Goal: Task Accomplishment & Management: Complete application form

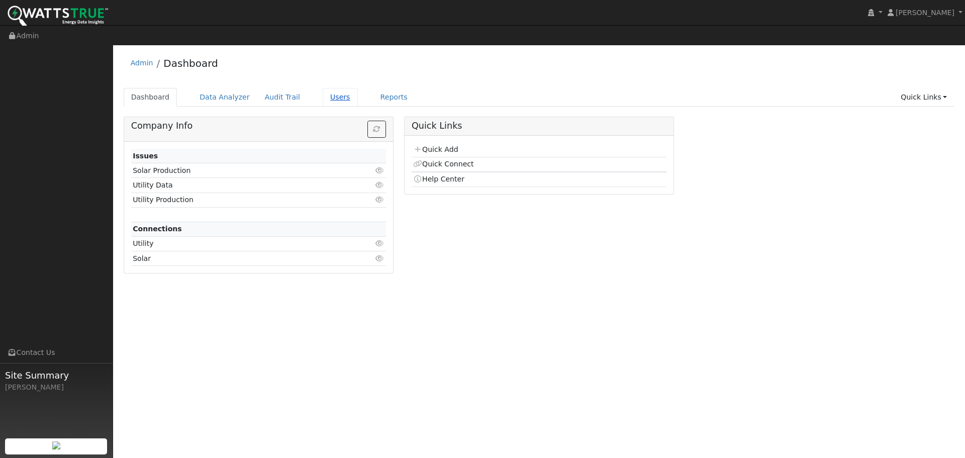
click at [325, 88] on link "Users" at bounding box center [340, 97] width 35 height 19
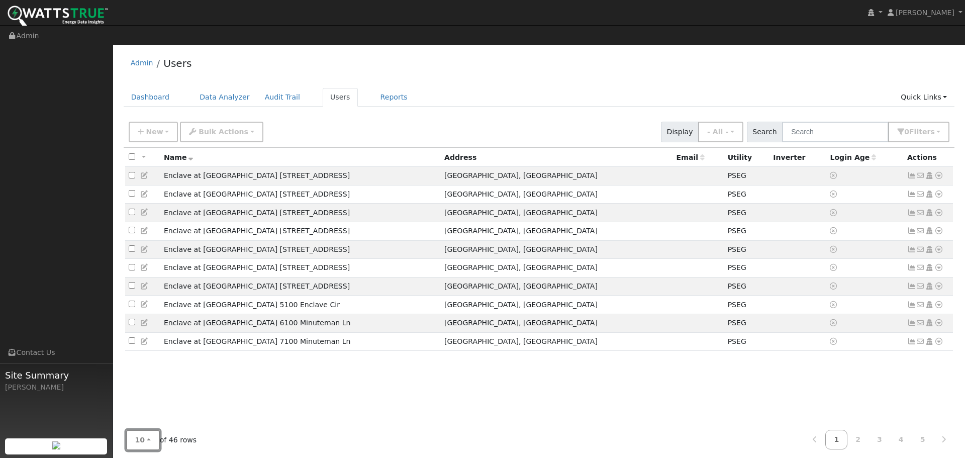
click at [142, 430] on button "10" at bounding box center [143, 440] width 34 height 21
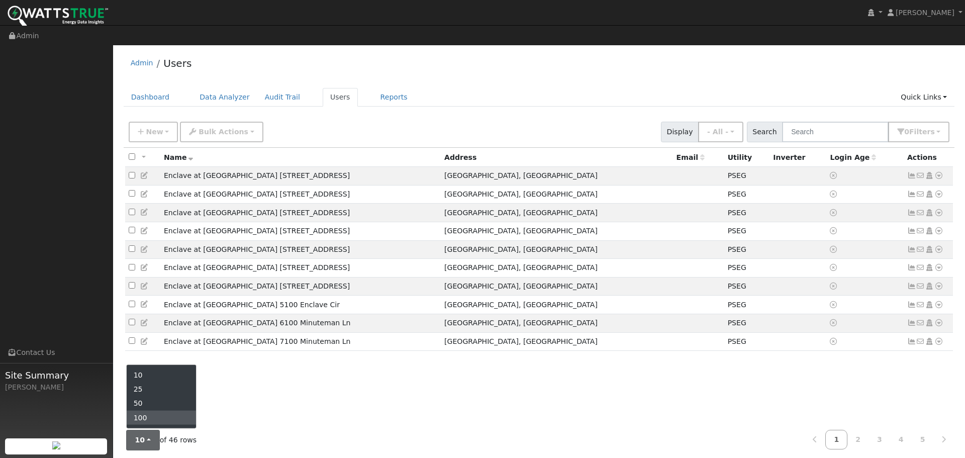
click at [142, 410] on link "100" at bounding box center [162, 417] width 70 height 14
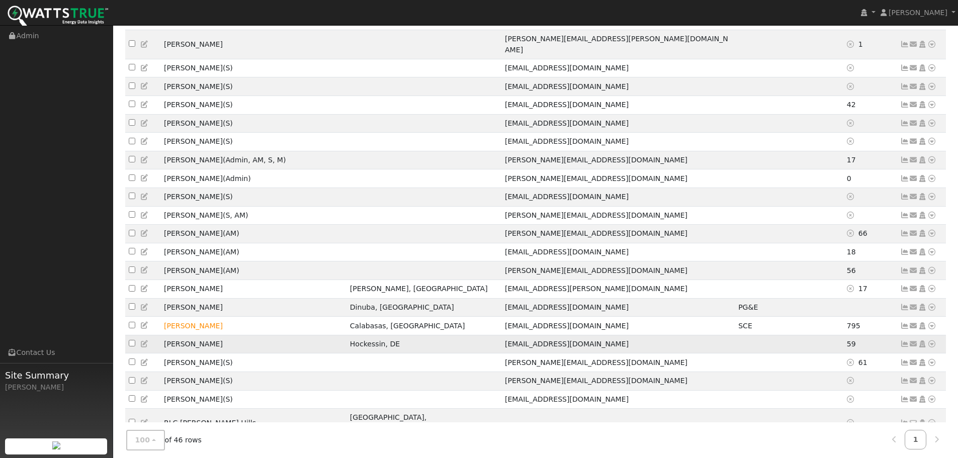
scroll to position [620, 0]
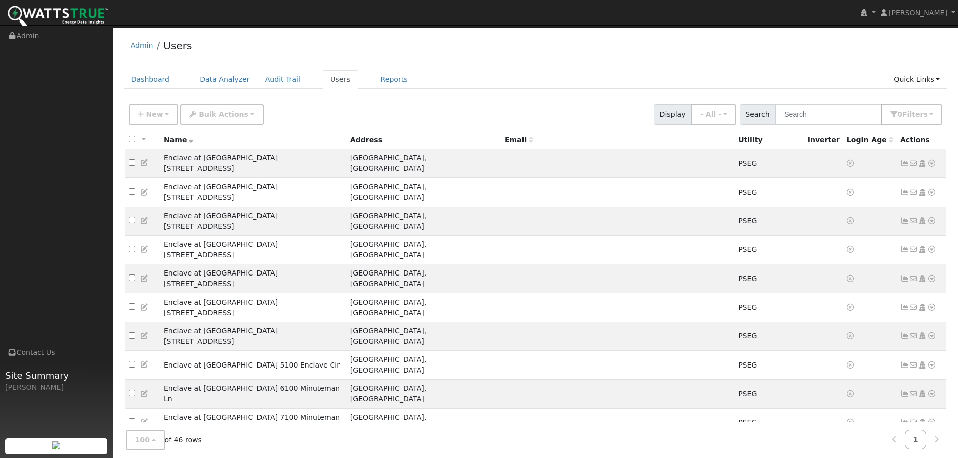
scroll to position [17, 0]
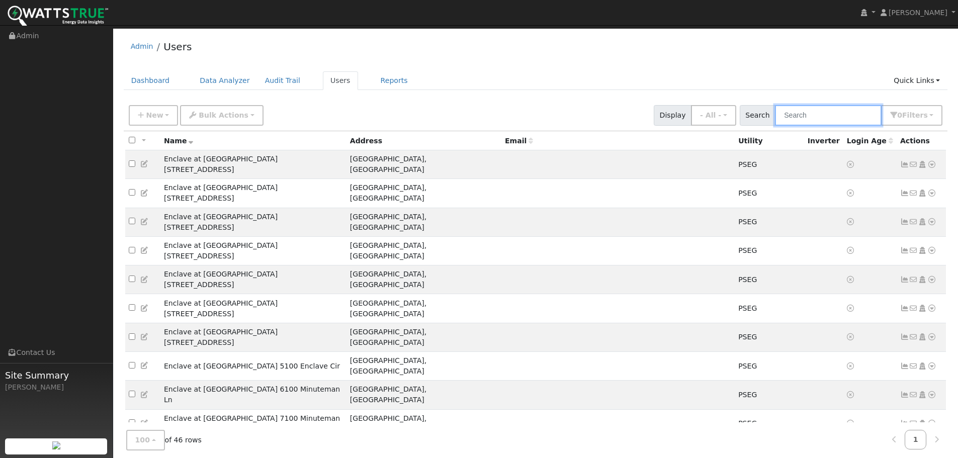
click at [821, 105] on input "text" at bounding box center [828, 115] width 107 height 21
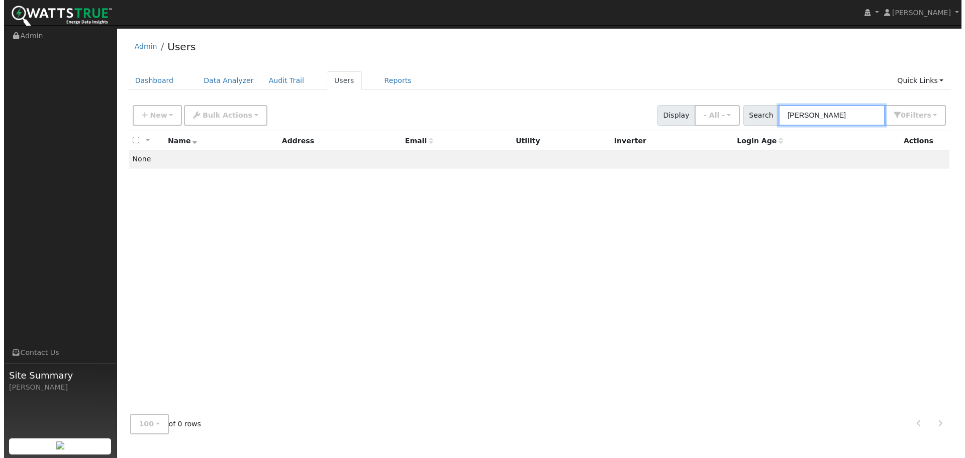
scroll to position [0, 0]
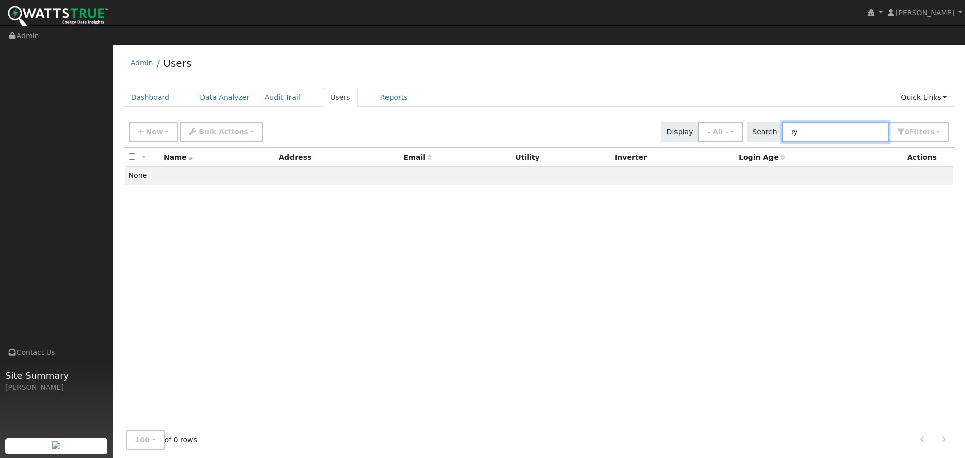
type input "r"
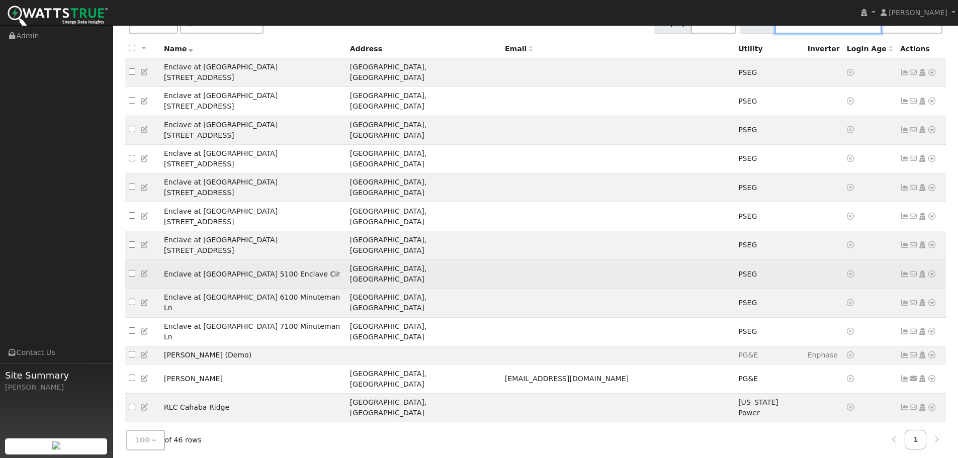
scroll to position [201, 0]
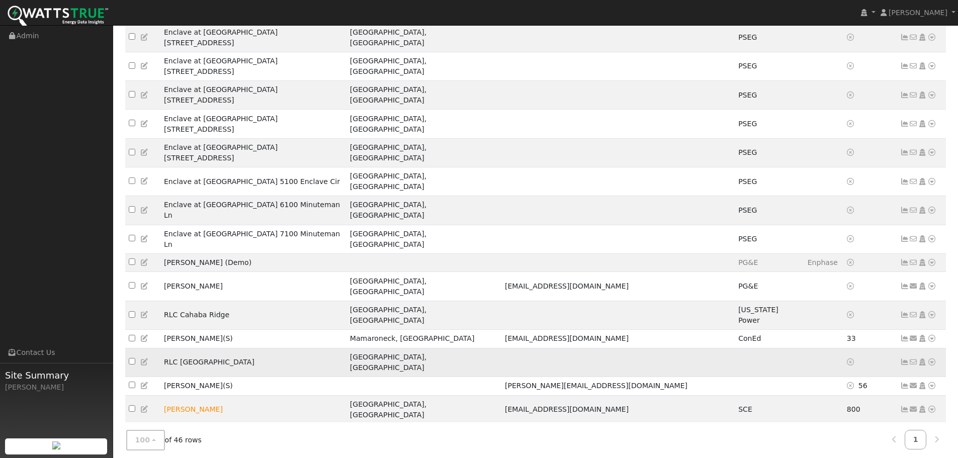
click at [914, 359] on icon at bounding box center [913, 362] width 9 height 7
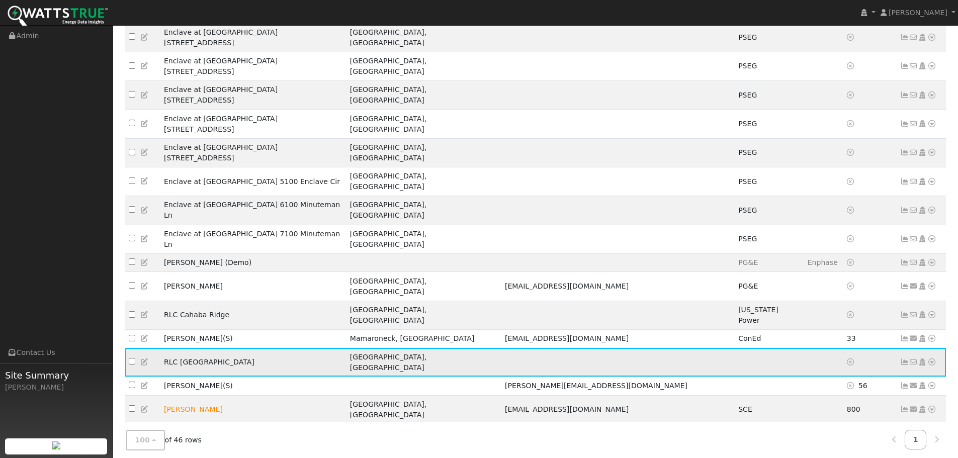
click at [914, 359] on icon at bounding box center [913, 362] width 9 height 7
click at [203, 348] on td "RLC Capital Oaks" at bounding box center [253, 362] width 186 height 29
click at [405, 348] on td "Raleigh, NC" at bounding box center [423, 362] width 155 height 29
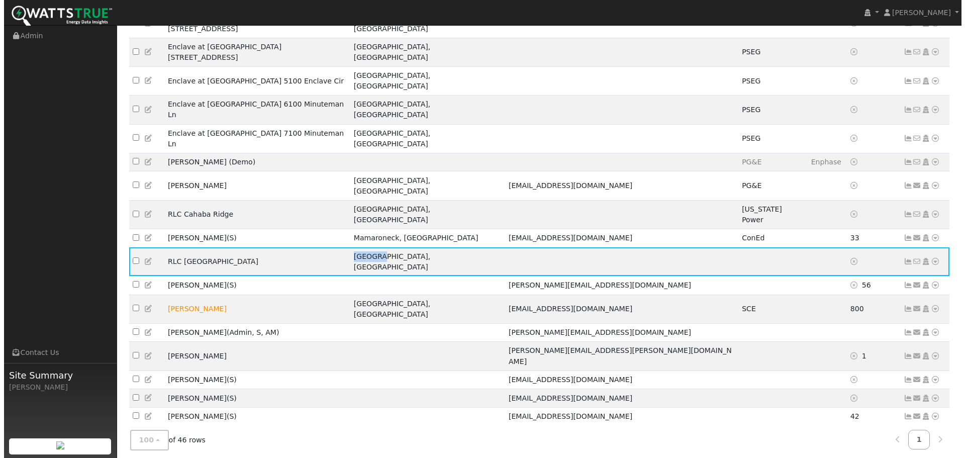
scroll to position [0, 0]
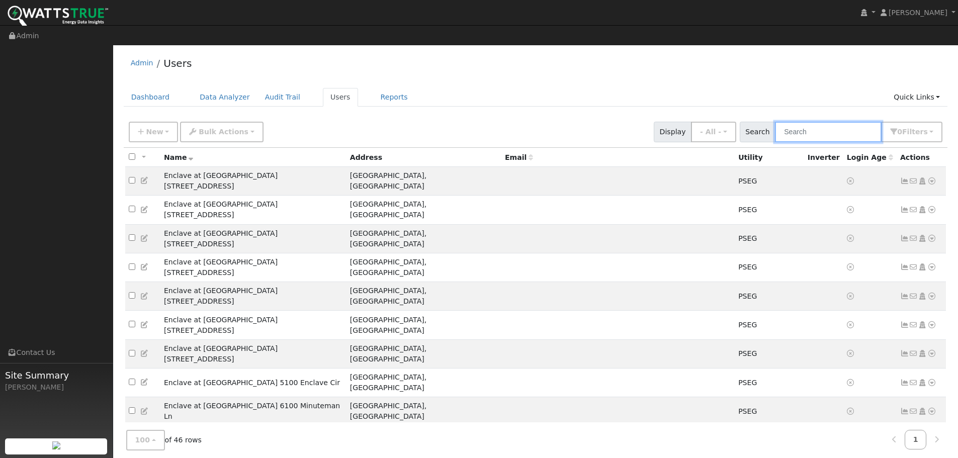
click at [815, 122] on input "text" at bounding box center [828, 132] width 107 height 21
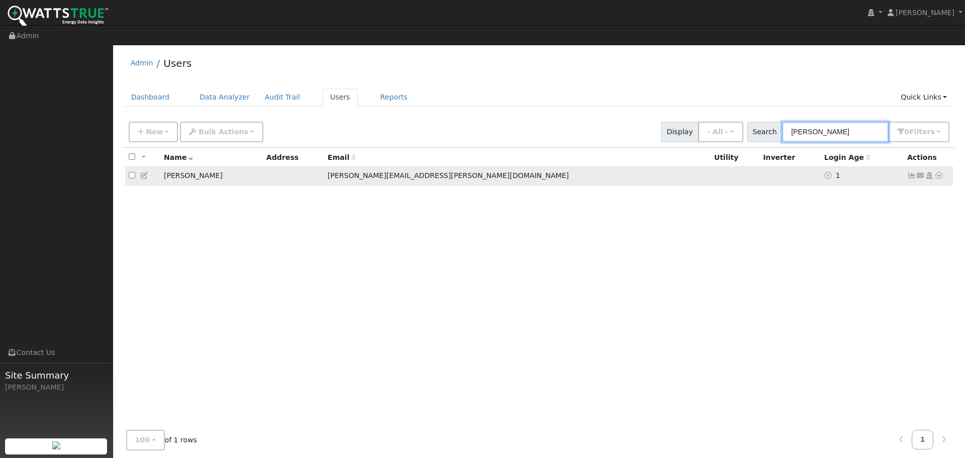
type input "patrick"
click at [821, 167] on td "1" at bounding box center [862, 176] width 83 height 19
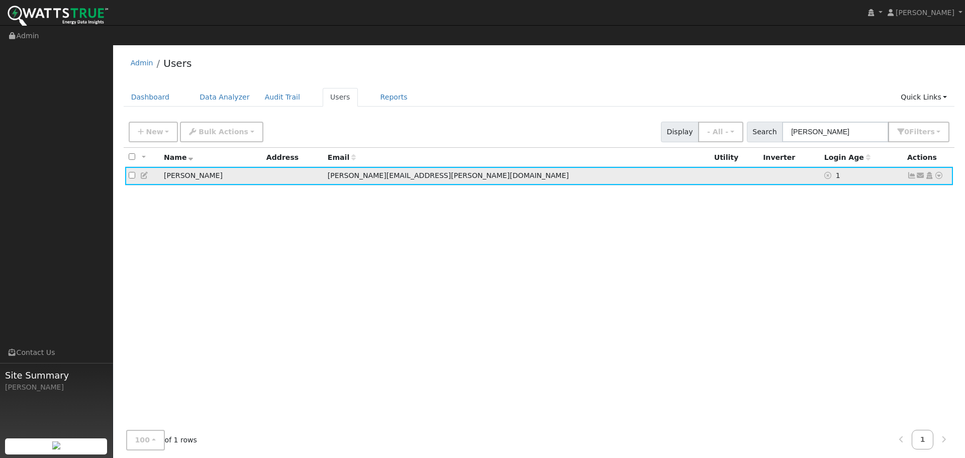
click at [912, 172] on icon at bounding box center [912, 175] width 9 height 7
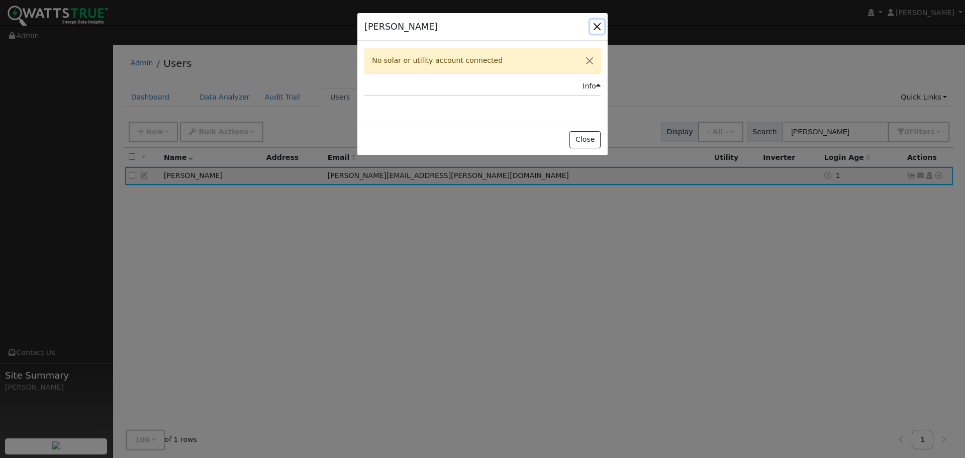
click at [600, 25] on button "button" at bounding box center [597, 27] width 14 height 14
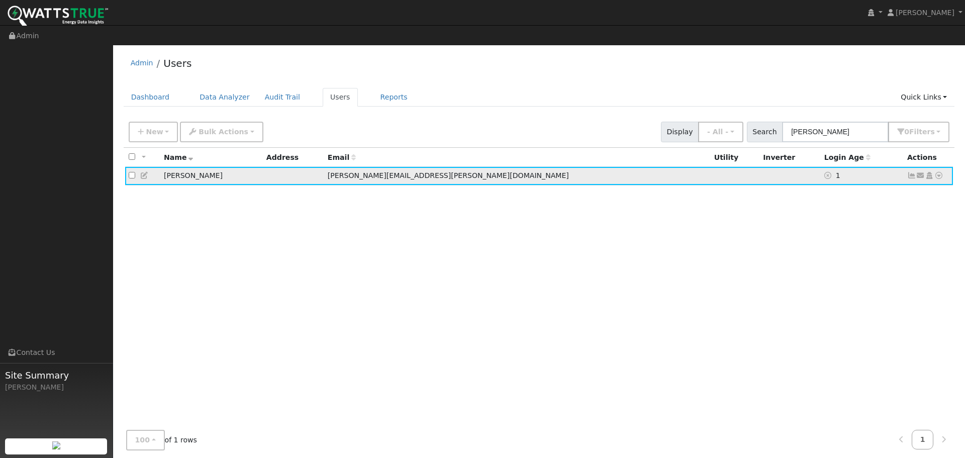
click at [407, 171] on span "Patrick.connors@marriott.com" at bounding box center [448, 175] width 241 height 8
click at [465, 171] on span "Patrick.connors@marriott.com" at bounding box center [448, 175] width 241 height 8
click at [445, 196] on div "All None All on page None on page Name Address Email Utility Inverter Login Age…" at bounding box center [540, 285] width 832 height 275
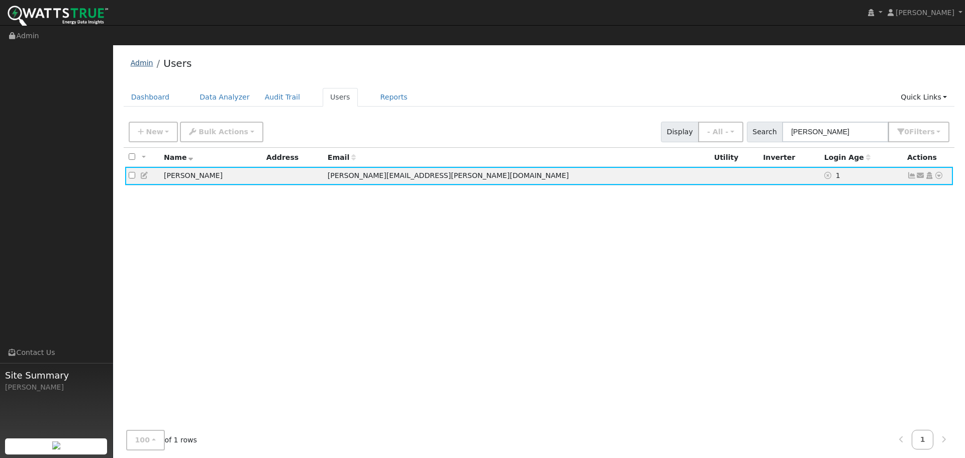
click at [139, 59] on link "Admin" at bounding box center [142, 63] width 23 height 8
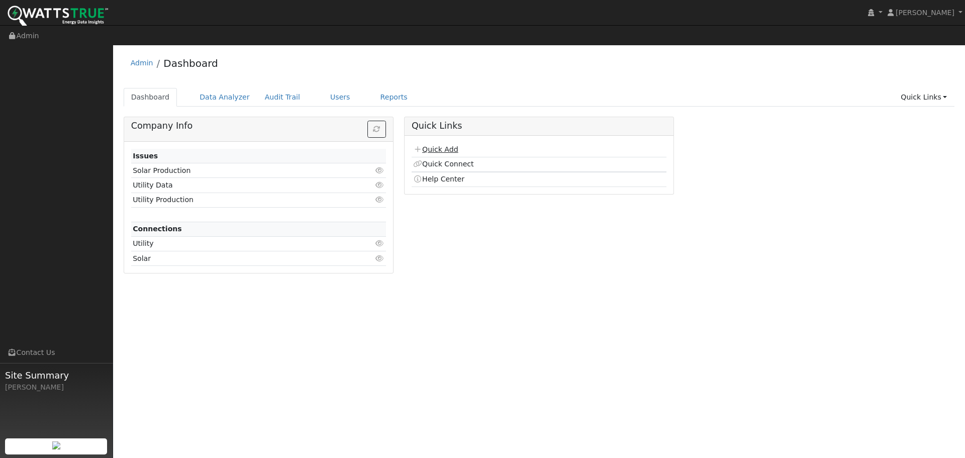
click at [425, 145] on link "Quick Add" at bounding box center [435, 149] width 45 height 8
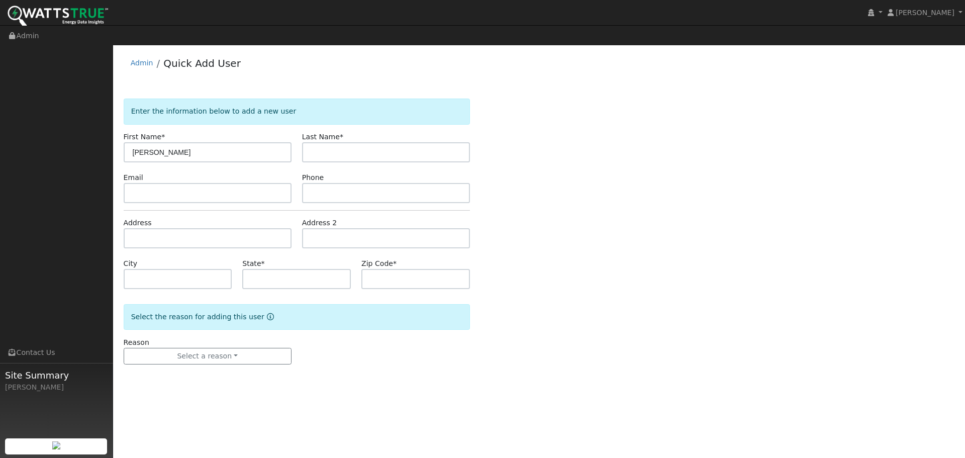
type input "Ryan"
type input "McKenzie"
paste input "RMcKenzie@ncghospitality.com"
type input "RMcKenzie@ncghospitality.com"
click at [360, 183] on input "text" at bounding box center [386, 193] width 168 height 20
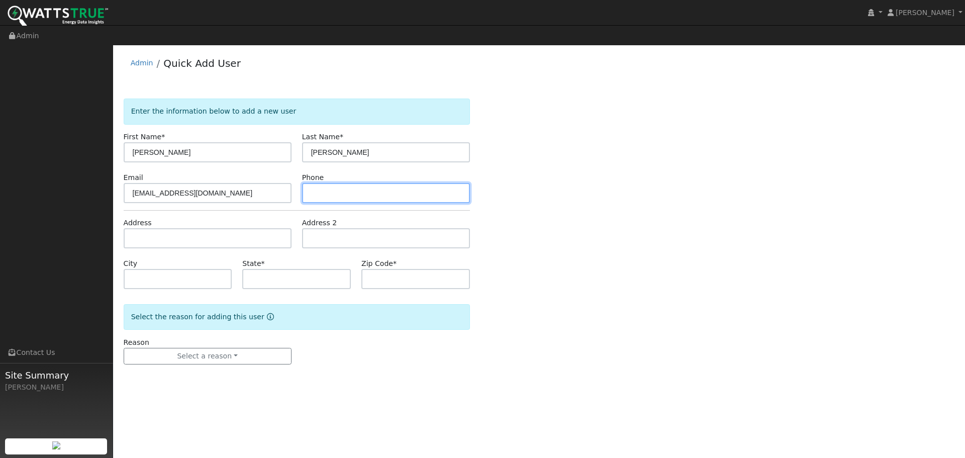
paste input "801-831-5213"
type input "801-831-5213"
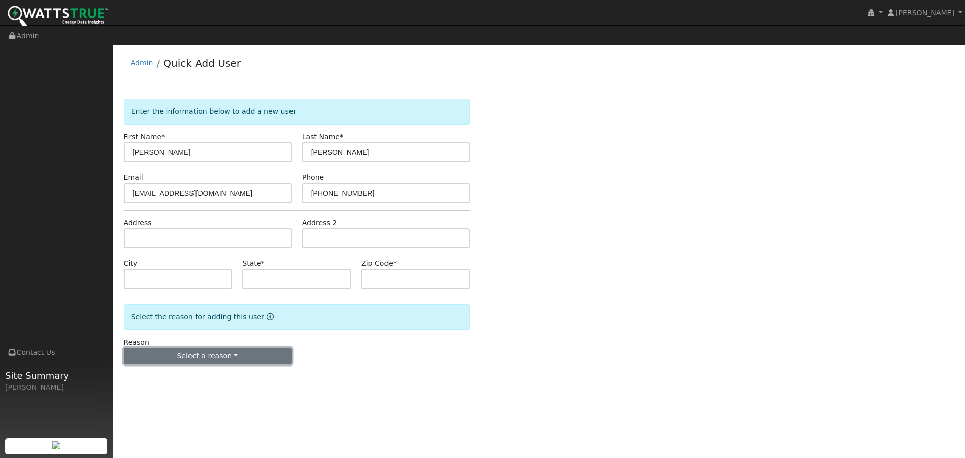
click at [243, 348] on button "Select a reason" at bounding box center [208, 356] width 168 height 17
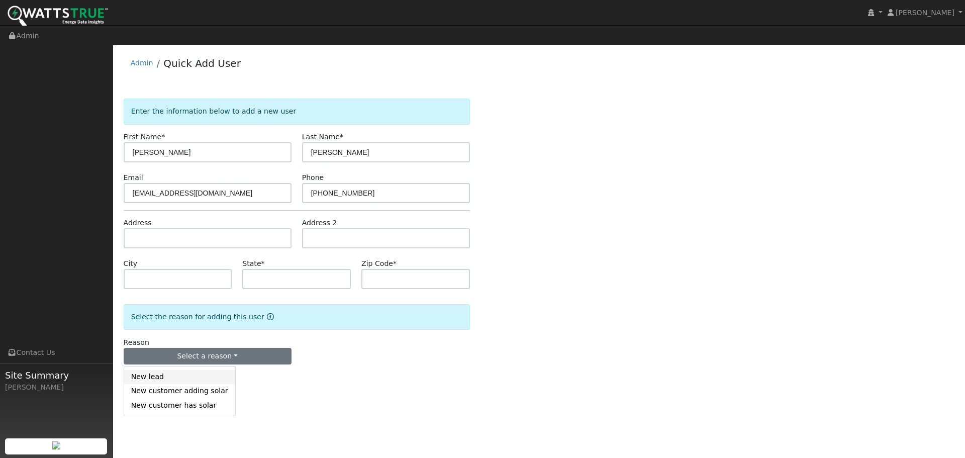
click at [156, 370] on link "New lead" at bounding box center [179, 377] width 111 height 14
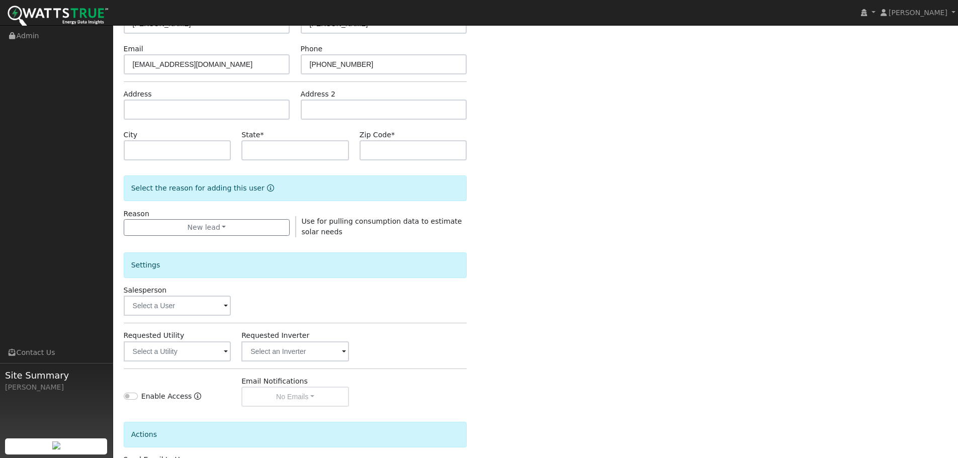
scroll to position [151, 0]
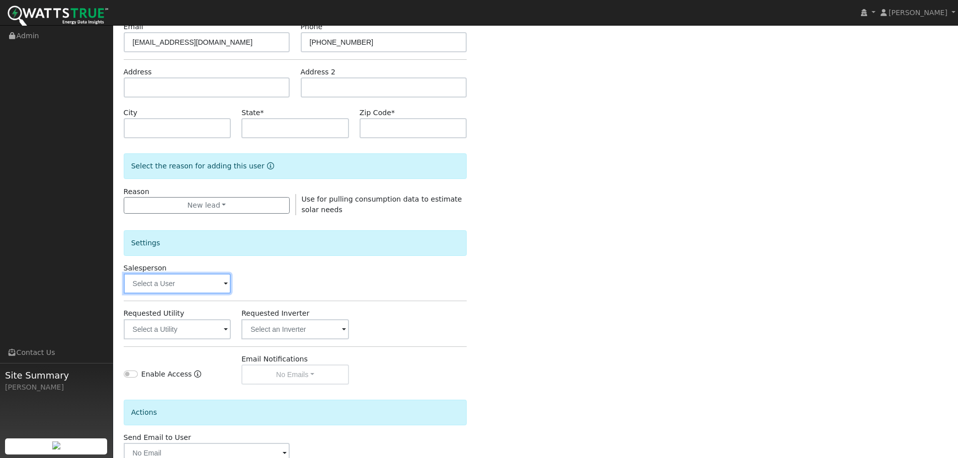
click at [198, 274] on input "text" at bounding box center [178, 284] width 108 height 20
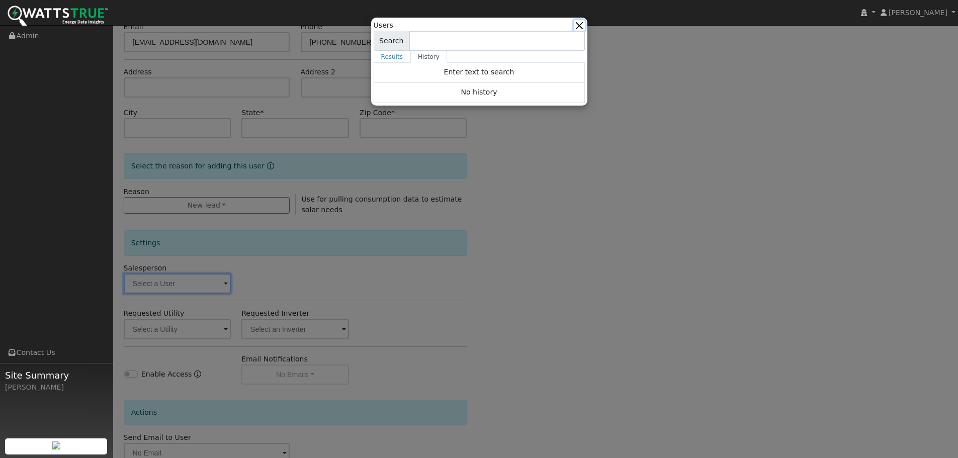
click at [582, 25] on button "button" at bounding box center [579, 25] width 11 height 11
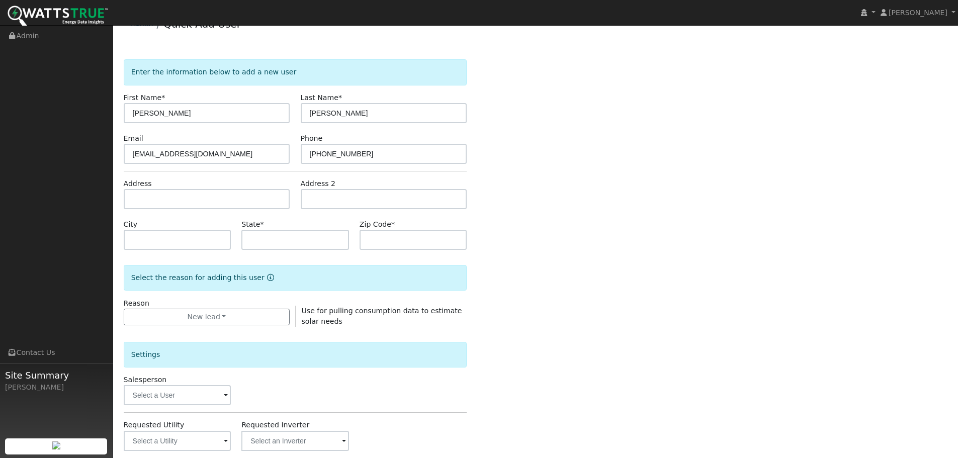
scroll to position [0, 0]
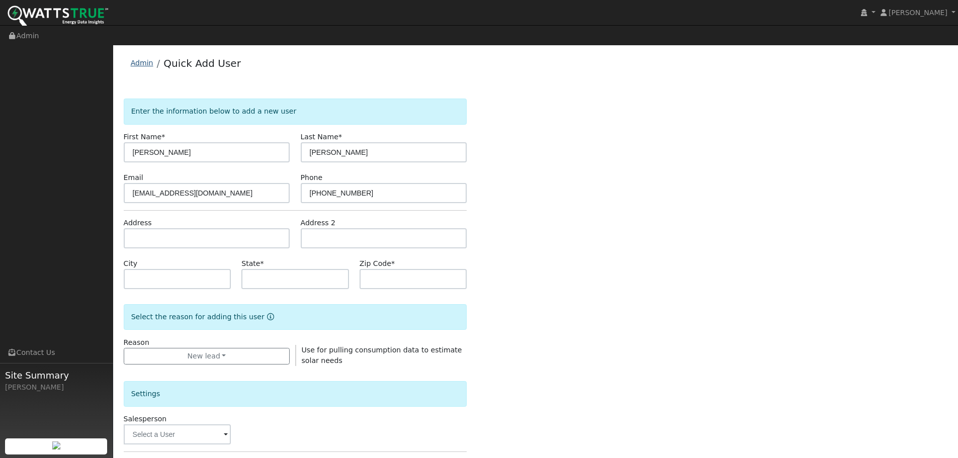
click at [140, 59] on link "Admin" at bounding box center [142, 63] width 23 height 8
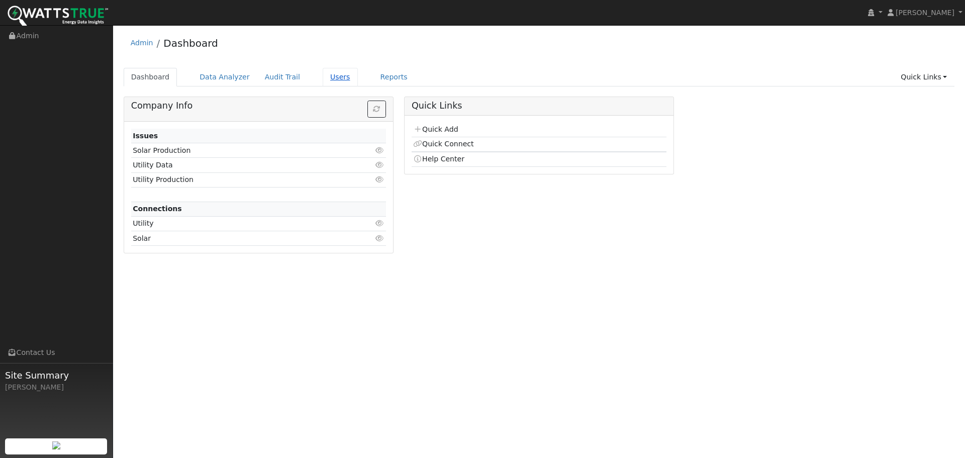
click at [326, 76] on link "Users" at bounding box center [340, 77] width 35 height 19
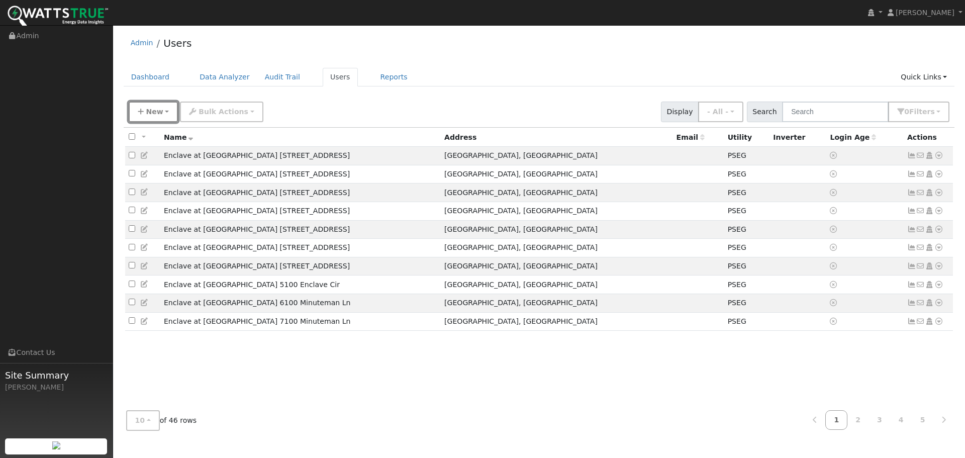
click at [138, 111] on icon "button" at bounding box center [141, 111] width 6 height 7
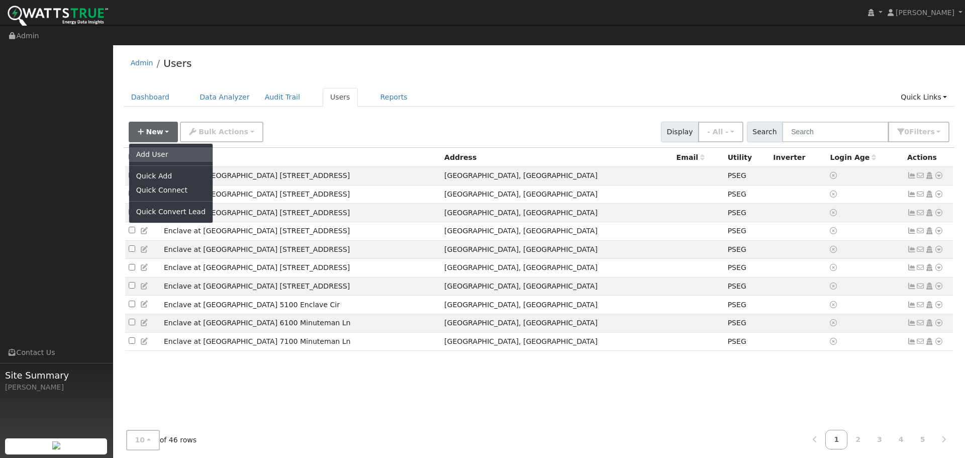
click at [143, 147] on link "Add User" at bounding box center [170, 154] width 83 height 14
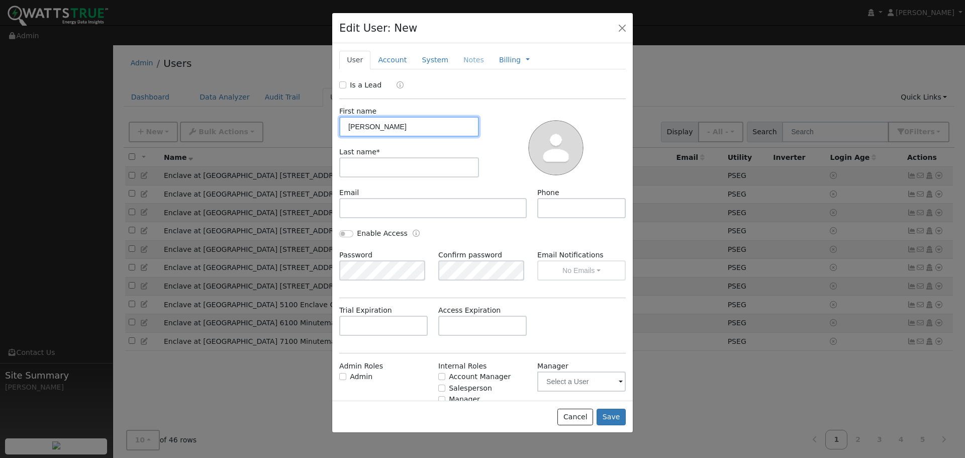
type input "[PERSON_NAME]"
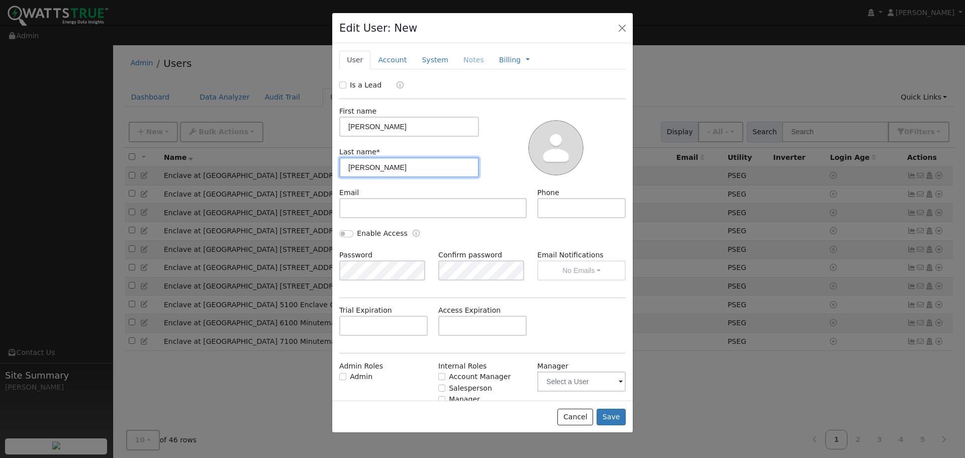
type input "[PERSON_NAME]"
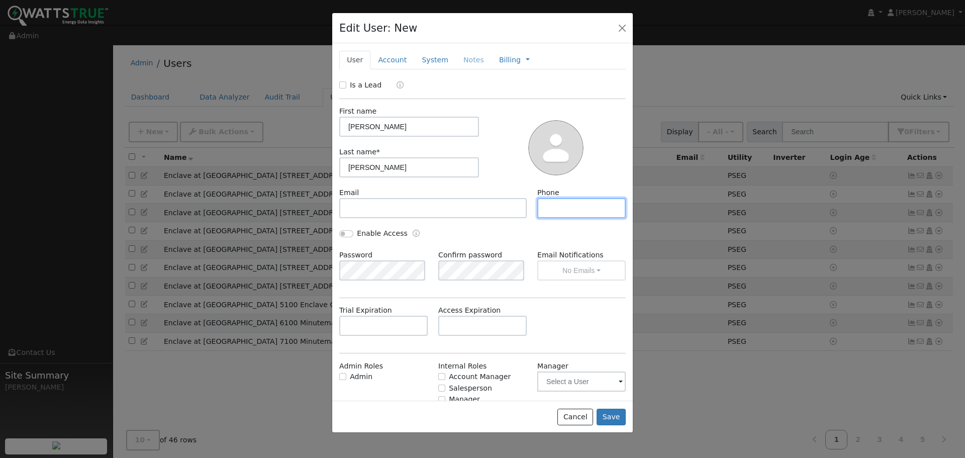
click at [594, 210] on input "text" at bounding box center [582, 208] width 89 height 20
paste input "[PHONE_NUMBER]"
type input "[PHONE_NUMBER]"
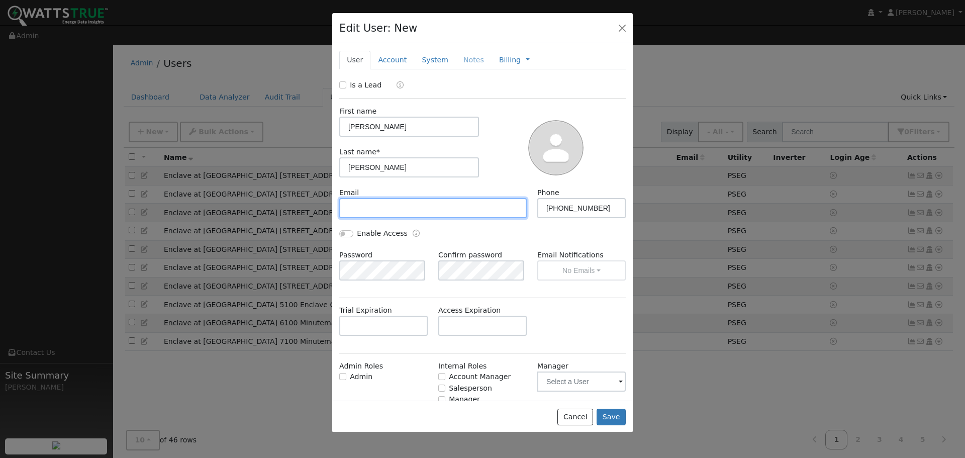
click at [373, 213] on input "text" at bounding box center [433, 208] width 188 height 20
paste input "[EMAIL_ADDRESS][DOMAIN_NAME]"
type input "[EMAIL_ADDRESS][DOMAIN_NAME]"
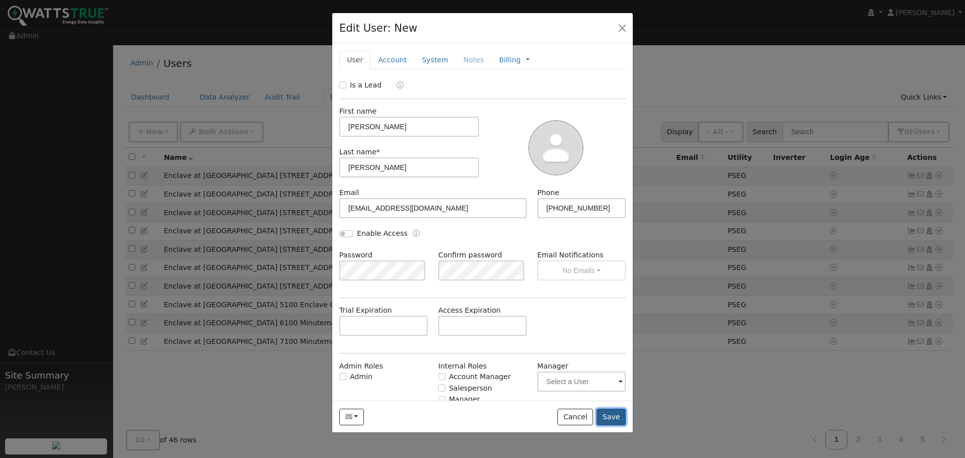
click at [618, 415] on button "Save" at bounding box center [611, 417] width 29 height 17
